Goal: Find specific page/section: Find specific page/section

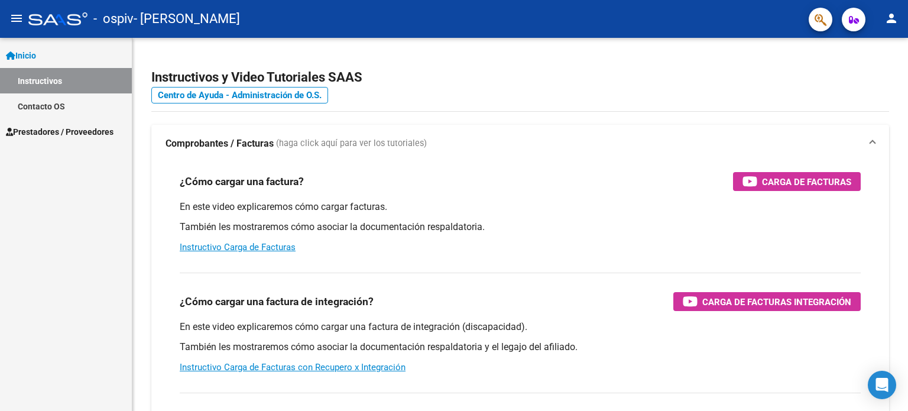
click at [95, 134] on span "Prestadores / Proveedores" at bounding box center [60, 131] width 108 height 13
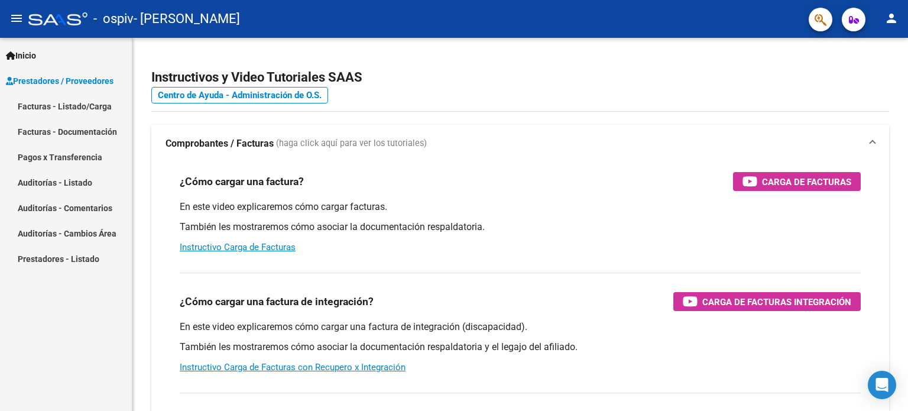
click at [53, 106] on link "Facturas - Listado/Carga" at bounding box center [66, 105] width 132 height 25
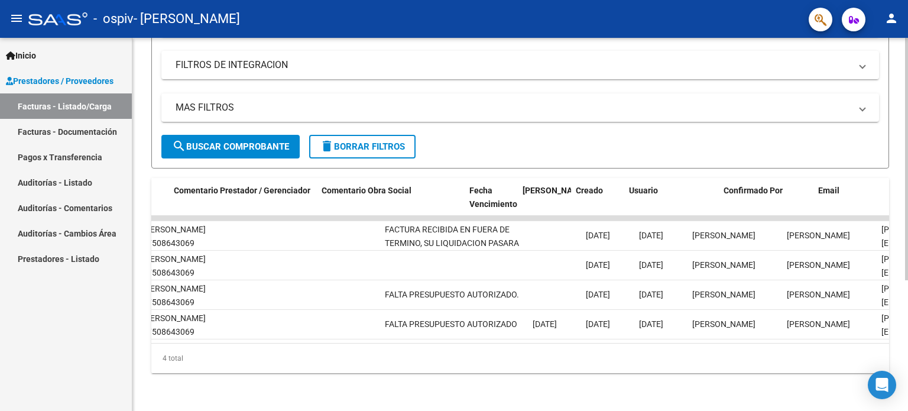
scroll to position [0, 1755]
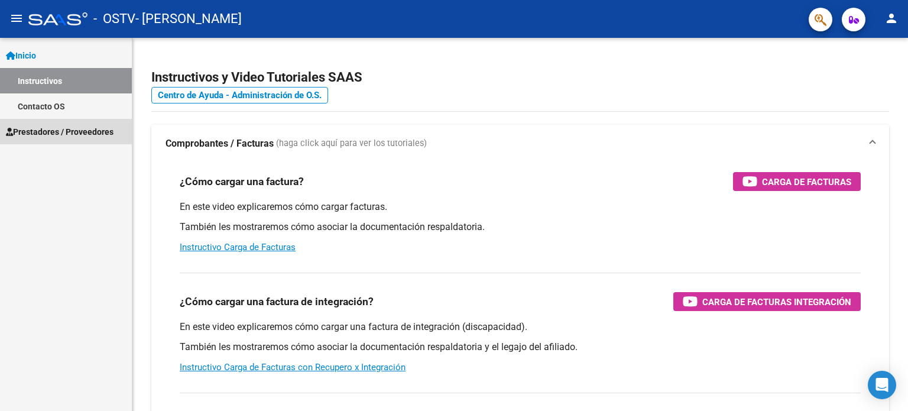
click at [96, 132] on span "Prestadores / Proveedores" at bounding box center [60, 131] width 108 height 13
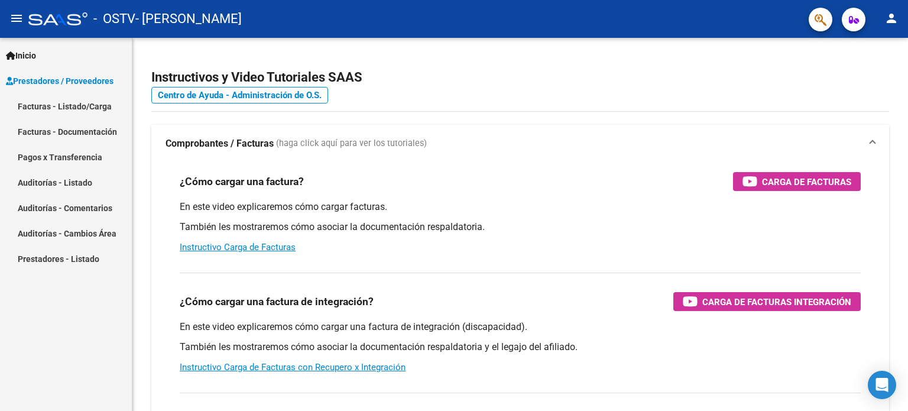
click at [24, 151] on link "Pagos x Transferencia" at bounding box center [66, 156] width 132 height 25
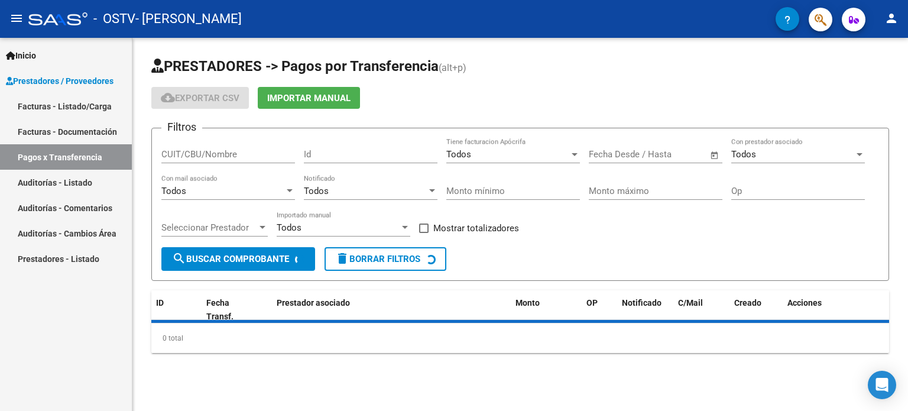
click at [37, 111] on link "Facturas - Listado/Carga" at bounding box center [66, 105] width 132 height 25
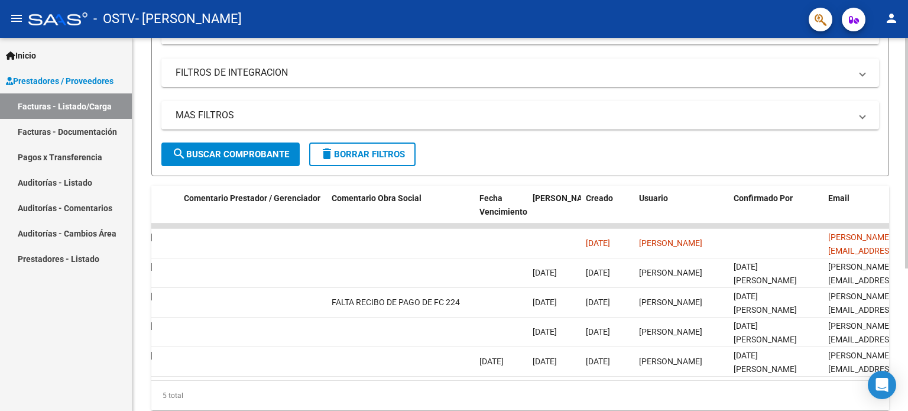
scroll to position [0, 1755]
